Goal: Navigation & Orientation: Find specific page/section

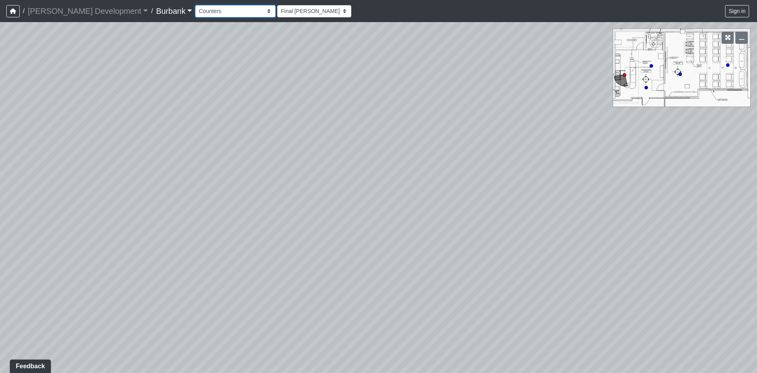
click at [195, 13] on select "Couch Counter Entry Pool Table Seating Cardio Entry Weights Archway Flatscreen …" at bounding box center [235, 11] width 80 height 12
click at [195, 5] on select "Couch Counter Entry Pool Table Seating Cardio Entry Weights Archway Flatscreen …" at bounding box center [235, 11] width 80 height 12
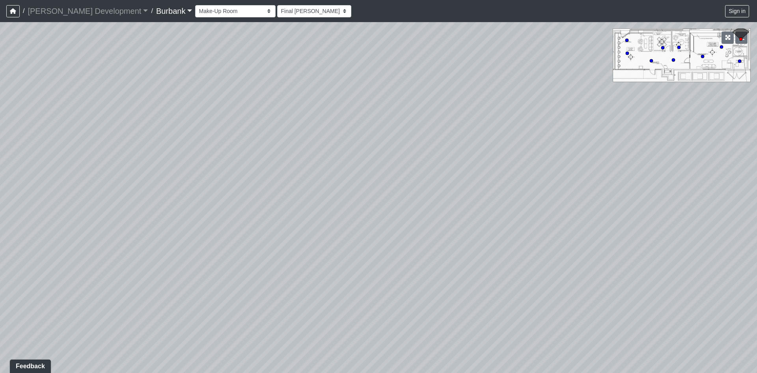
click at [701, 55] on icon at bounding box center [703, 56] width 4 height 4
drag, startPoint x: 328, startPoint y: 133, endPoint x: 634, endPoint y: 128, distance: 305.4
click at [634, 129] on div "Loading... Concession Stand Loading... Entry Loading... Counter Loading... Prop…" at bounding box center [378, 197] width 757 height 351
drag, startPoint x: 448, startPoint y: 138, endPoint x: 533, endPoint y: 245, distance: 136.2
click at [524, 237] on div "Loading... Concession Stand Loading... Entry Loading... Counter Loading... Prop…" at bounding box center [378, 197] width 757 height 351
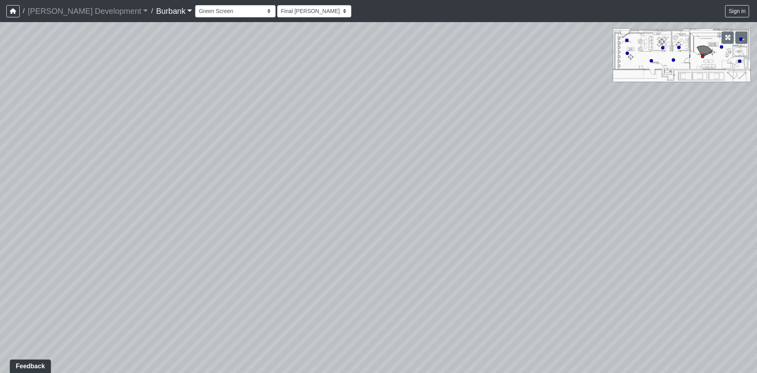
drag, startPoint x: 284, startPoint y: 226, endPoint x: 270, endPoint y: 344, distance: 118.8
click at [270, 344] on div "Loading... Concession Stand Loading... Entry Loading... Counter Loading... Prop…" at bounding box center [378, 197] width 757 height 351
drag, startPoint x: 389, startPoint y: 271, endPoint x: 510, endPoint y: 234, distance: 126.1
click at [510, 234] on div "Loading... Concession Stand Loading... Entry Loading... Counter Loading... Prop…" at bounding box center [378, 197] width 757 height 351
drag, startPoint x: 527, startPoint y: 264, endPoint x: 552, endPoint y: 117, distance: 149.7
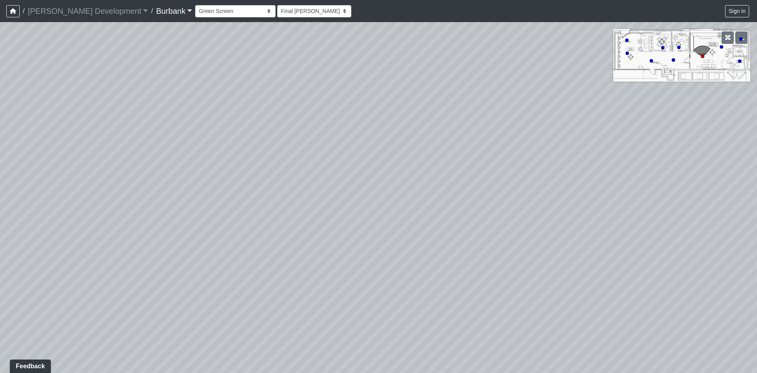
click at [550, 125] on div "Loading... Concession Stand Loading... Entry Loading... Counter Loading... Prop…" at bounding box center [378, 197] width 757 height 351
drag, startPoint x: 401, startPoint y: 249, endPoint x: 692, endPoint y: 248, distance: 291.1
click at [688, 248] on div "Loading... Concession Stand Loading... Entry Loading... Counter Loading... Prop…" at bounding box center [378, 197] width 757 height 351
click at [407, 219] on div "Loading... [GEOGRAPHIC_DATA]" at bounding box center [407, 229] width 24 height 24
drag, startPoint x: 570, startPoint y: 231, endPoint x: 528, endPoint y: 232, distance: 42.2
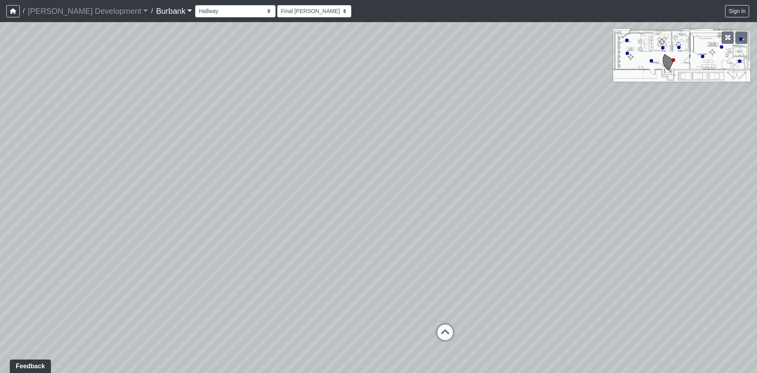
click at [528, 232] on div "Loading... Concession Stand Loading... Entry Loading... Counter Loading... Prop…" at bounding box center [378, 197] width 757 height 351
click at [450, 333] on icon at bounding box center [446, 336] width 24 height 24
select select "966acjv8ELDNQ1d2Ue2wEy"
click at [656, 127] on div "Loading... Concession Stand Loading... Entry Loading... Counter Loading... Prop…" at bounding box center [378, 197] width 757 height 351
drag, startPoint x: 577, startPoint y: 230, endPoint x: 326, endPoint y: 211, distance: 251.6
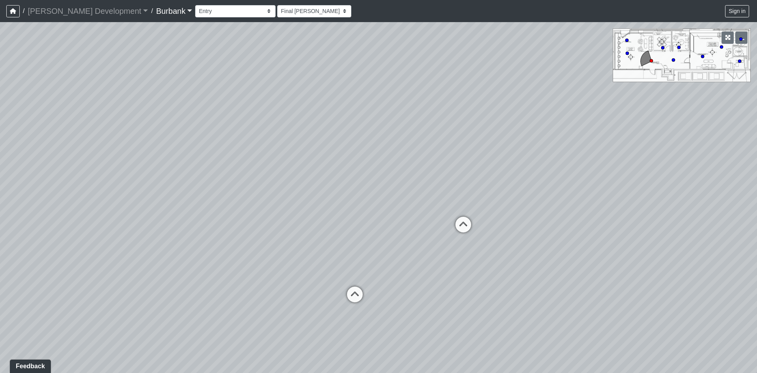
click at [326, 211] on div "Loading... Concession Stand Loading... Entry Loading... Counter Loading... Prop…" at bounding box center [378, 197] width 757 height 351
